Goal: Obtain resource: Download file/media

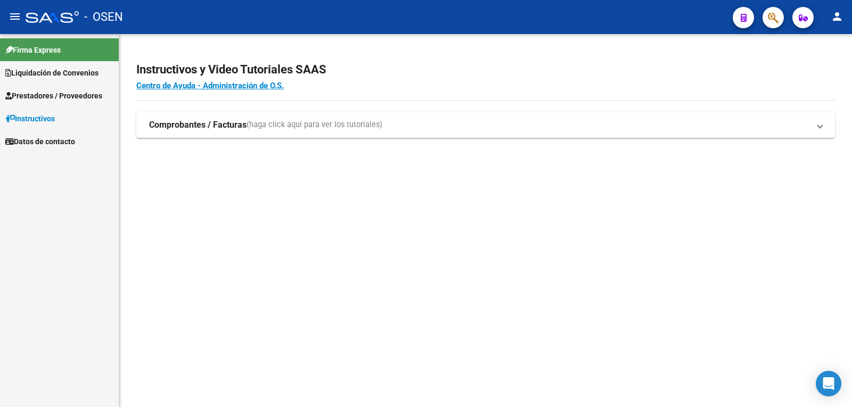
click at [62, 66] on link "Liquidación de Convenios" at bounding box center [59, 72] width 119 height 23
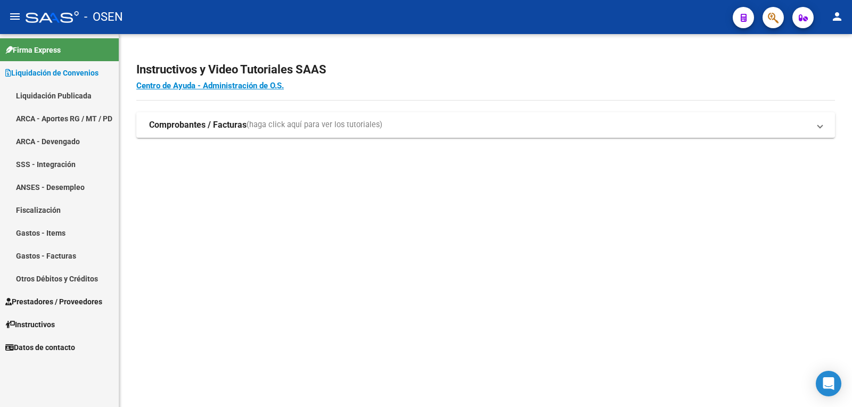
click at [78, 94] on link "Liquidación Publicada" at bounding box center [59, 95] width 119 height 23
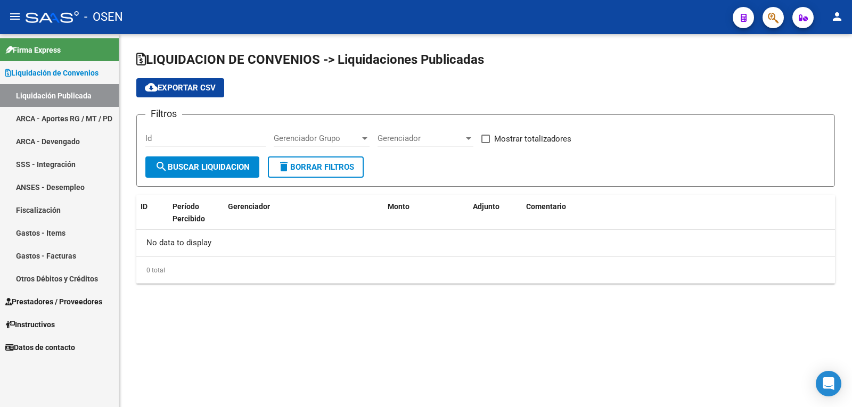
checkbox input "true"
click at [54, 111] on link "ARCA - Aportes RG / MT / PD" at bounding box center [59, 118] width 119 height 23
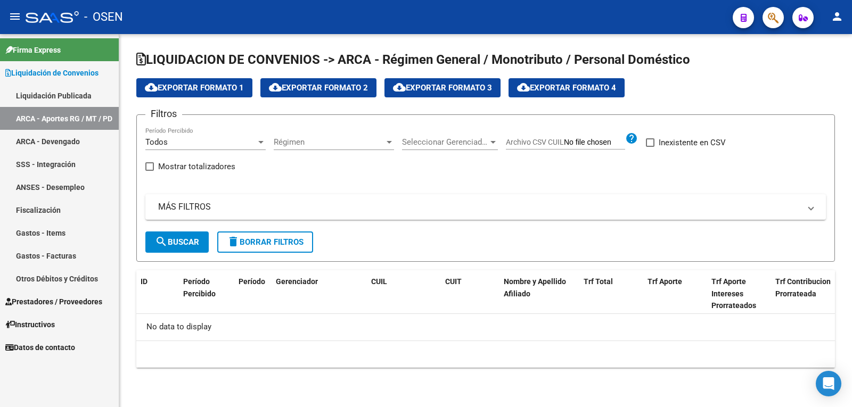
click at [207, 142] on div "Todos" at bounding box center [200, 142] width 111 height 10
click at [208, 142] on span "Todos" at bounding box center [205, 143] width 120 height 24
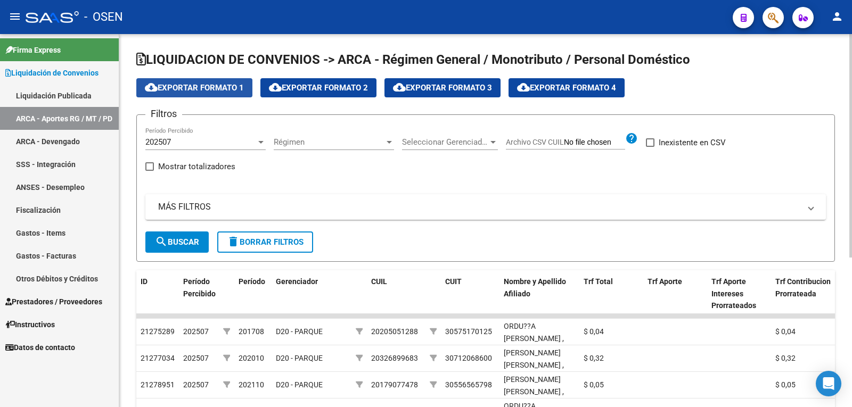
click at [201, 90] on span "cloud_download Exportar Formato 1" at bounding box center [194, 88] width 99 height 10
click at [56, 143] on link "ARCA - Devengado" at bounding box center [59, 141] width 119 height 23
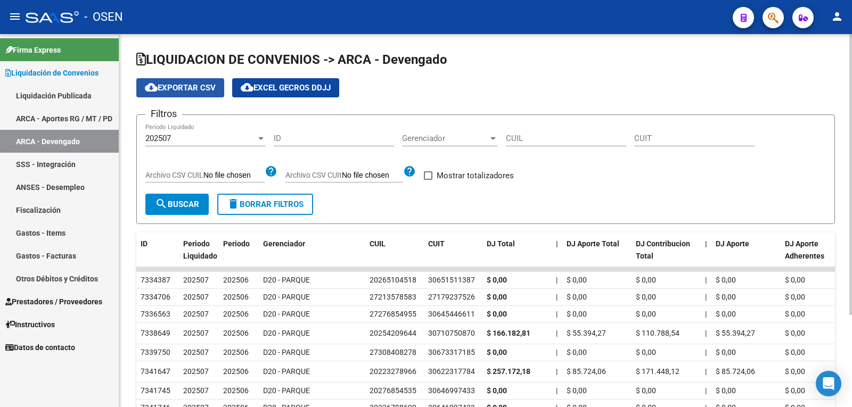
click at [176, 93] on button "cloud_download Exportar CSV" at bounding box center [180, 87] width 88 height 19
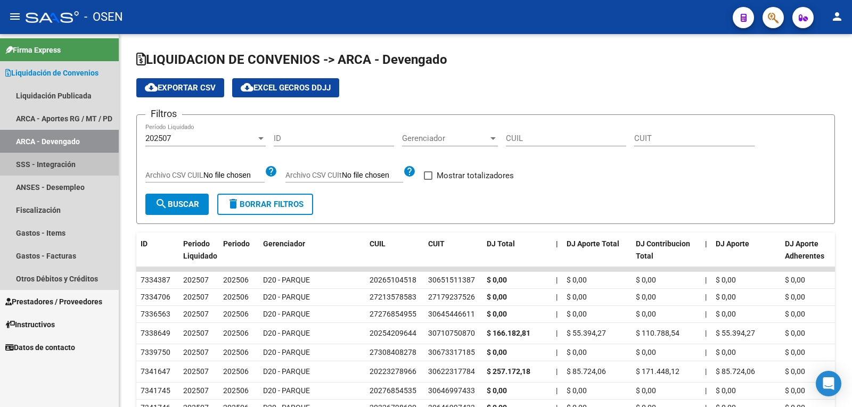
click at [38, 165] on link "SSS - Integración" at bounding box center [59, 164] width 119 height 23
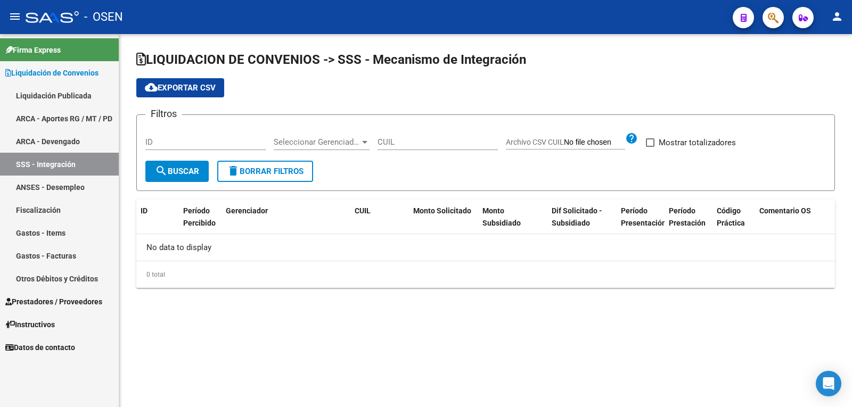
checkbox input "true"
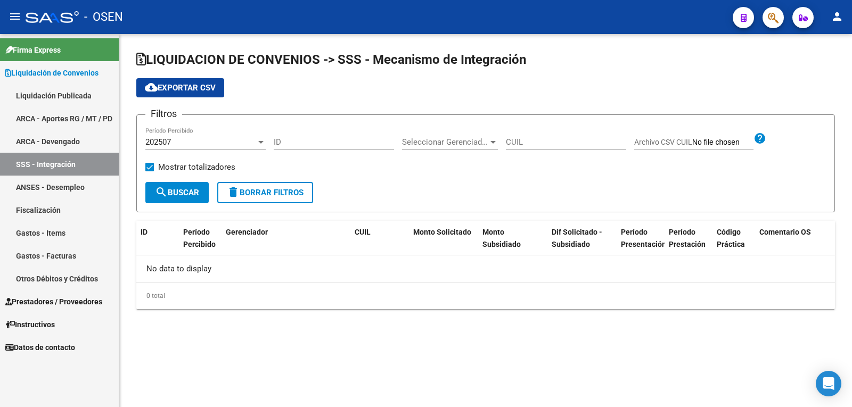
click at [169, 190] on span "search Buscar" at bounding box center [177, 193] width 44 height 10
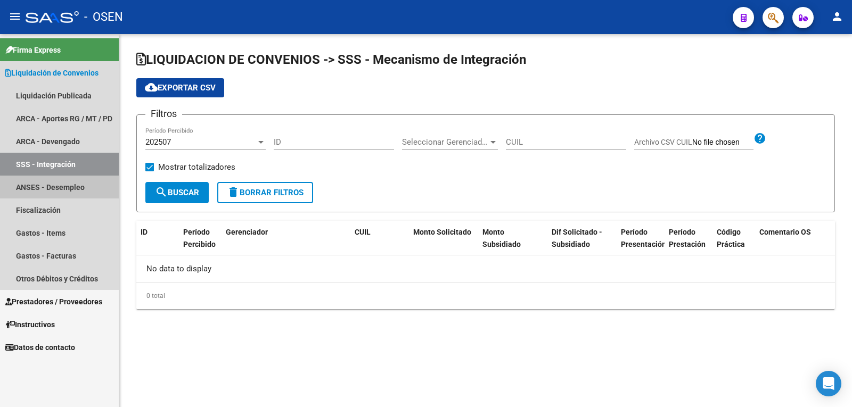
click at [60, 192] on link "ANSES - Desempleo" at bounding box center [59, 187] width 119 height 23
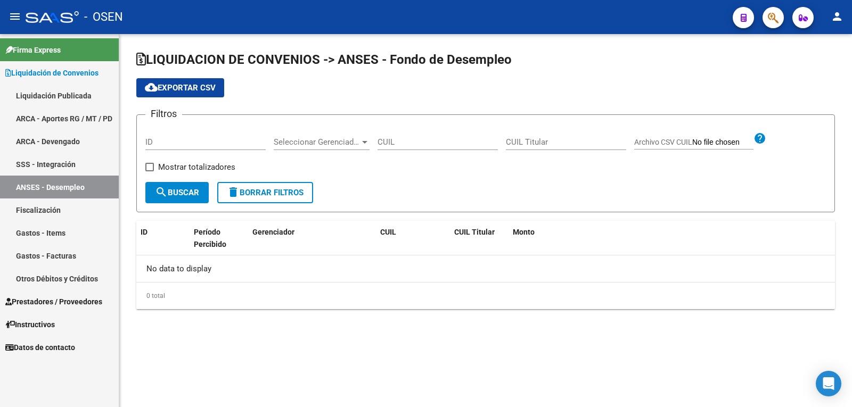
checkbox input "true"
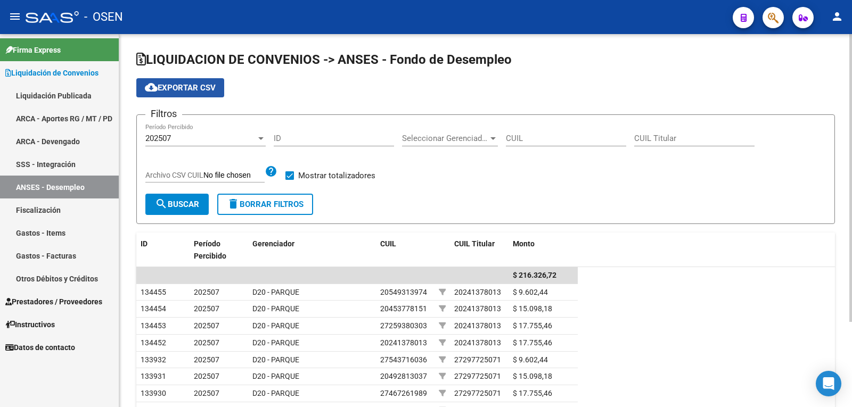
click at [185, 85] on span "cloud_download Exportar CSV" at bounding box center [180, 88] width 71 height 10
click at [41, 205] on link "Fiscalización" at bounding box center [59, 210] width 119 height 23
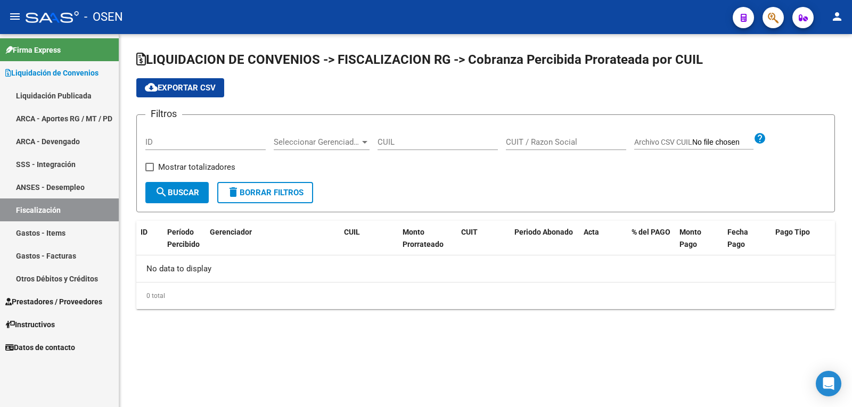
checkbox input "true"
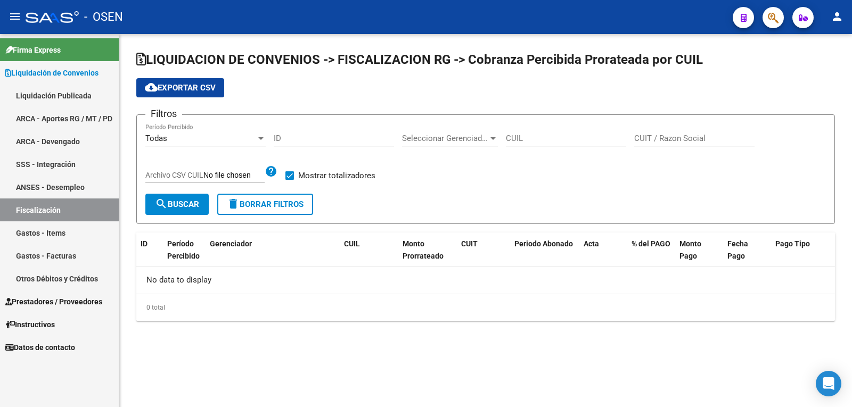
click at [58, 234] on link "Gastos - Items" at bounding box center [59, 233] width 119 height 23
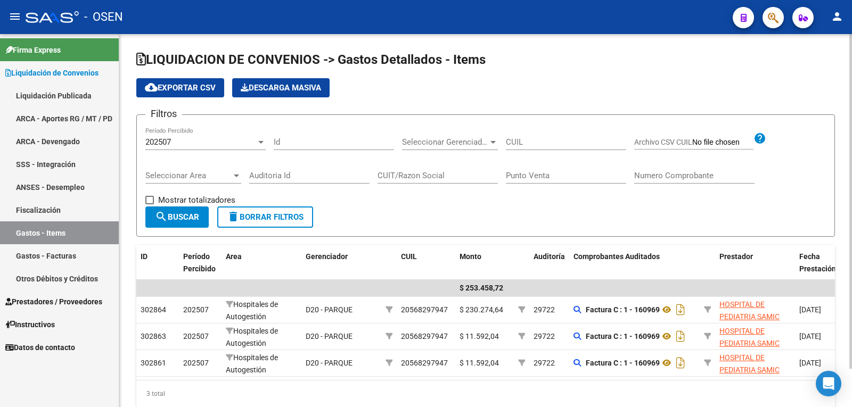
click at [184, 88] on span "cloud_download Exportar CSV" at bounding box center [180, 88] width 71 height 10
click at [45, 252] on link "Gastos - Facturas" at bounding box center [59, 255] width 119 height 23
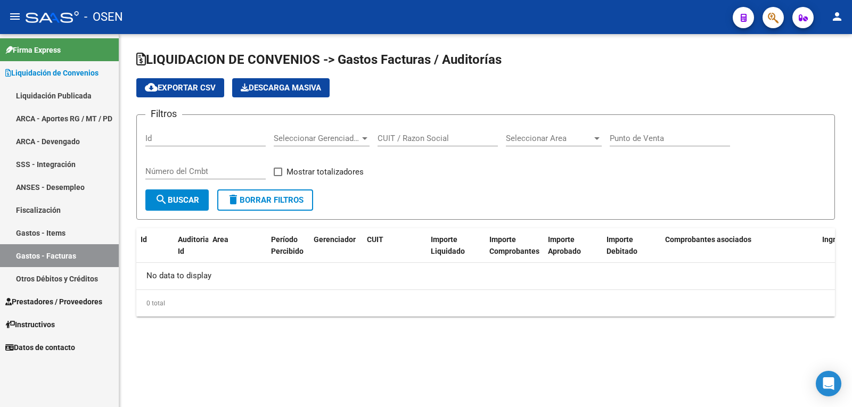
checkbox input "true"
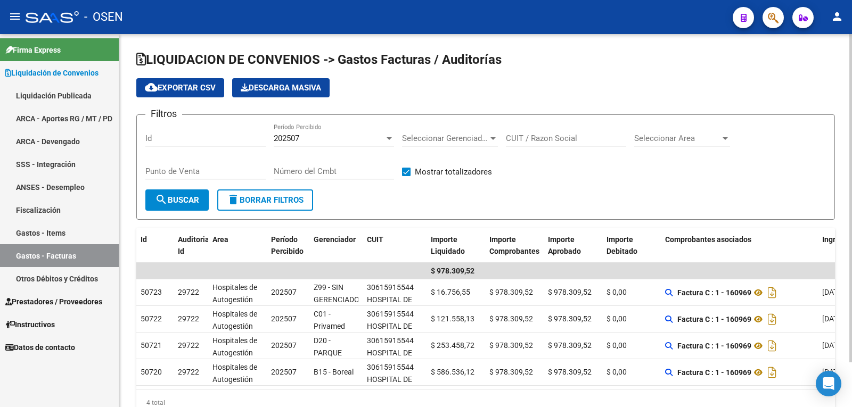
click at [194, 90] on span "cloud_download Exportar CSV" at bounding box center [180, 88] width 71 height 10
click at [45, 282] on link "Otros Débitos y Créditos" at bounding box center [59, 278] width 119 height 23
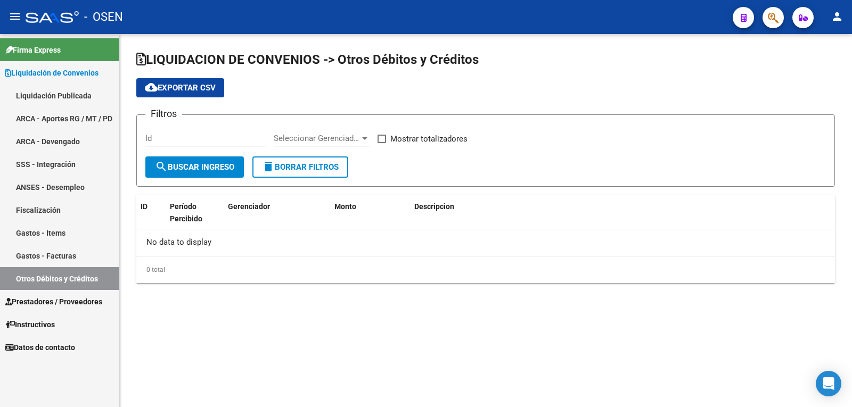
checkbox input "true"
click at [52, 300] on span "Prestadores / Proveedores" at bounding box center [53, 302] width 97 height 12
